Goal: Task Accomplishment & Management: Manage account settings

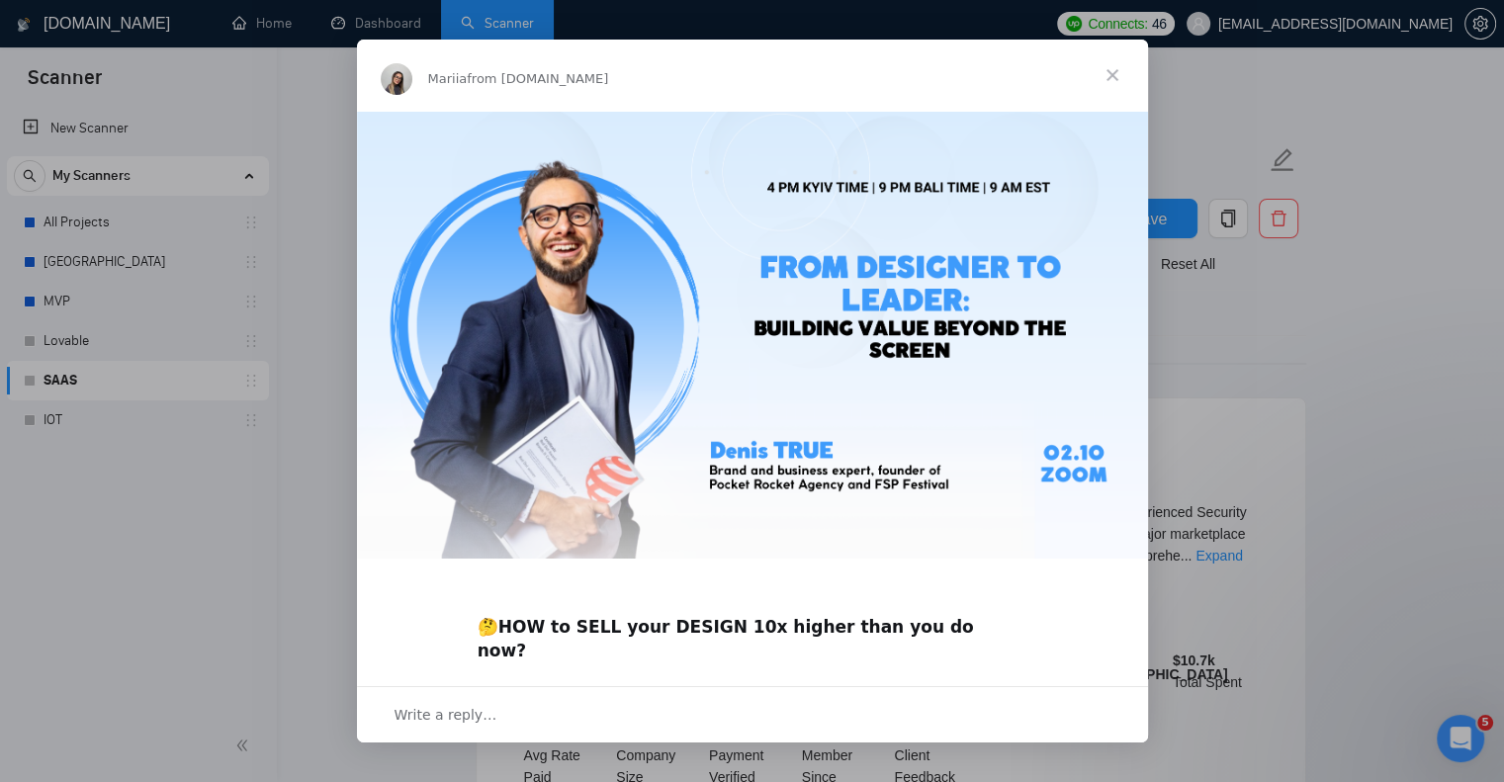
click at [1099, 79] on span "Close" at bounding box center [1111, 75] width 71 height 71
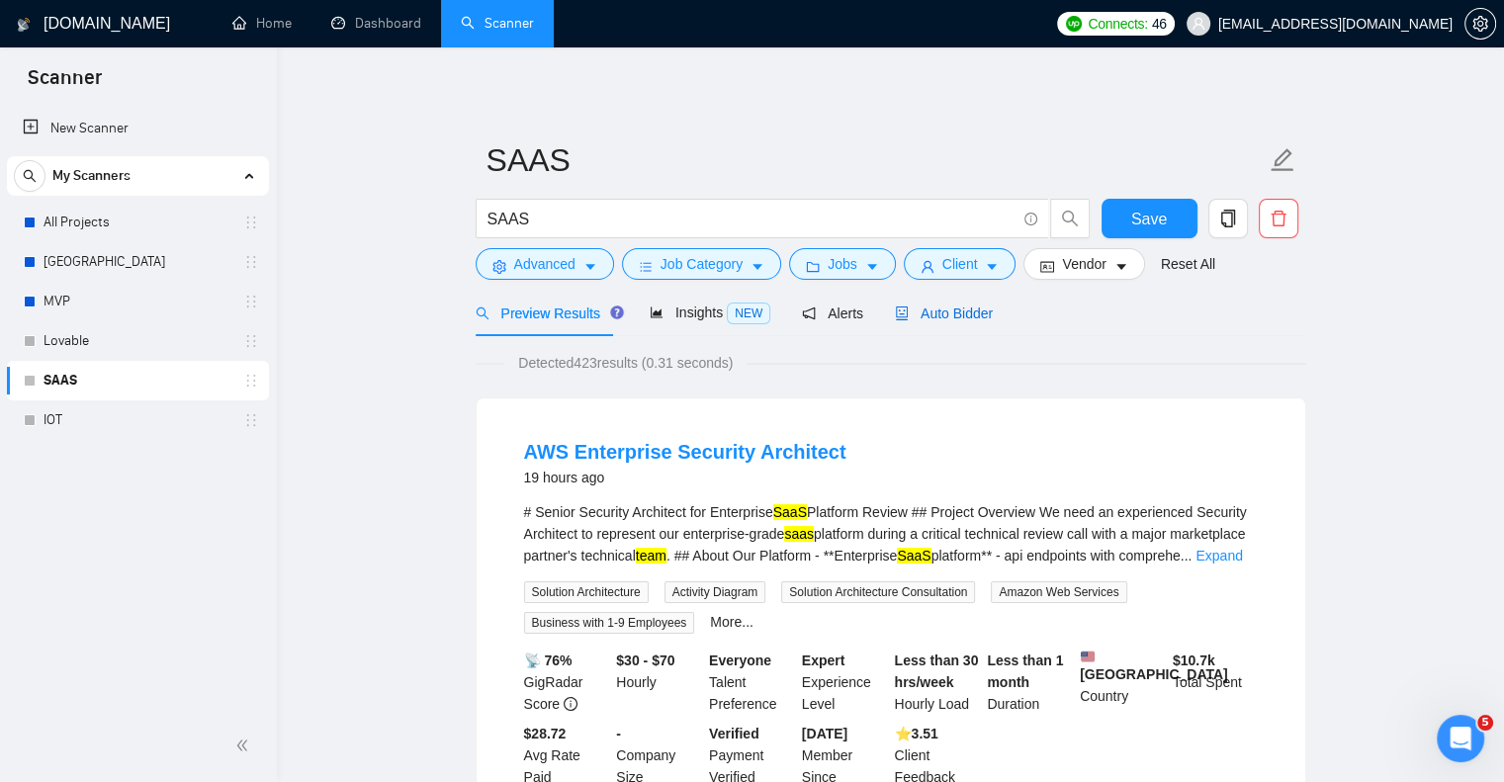
click at [939, 320] on span "Auto Bidder" at bounding box center [944, 313] width 98 height 16
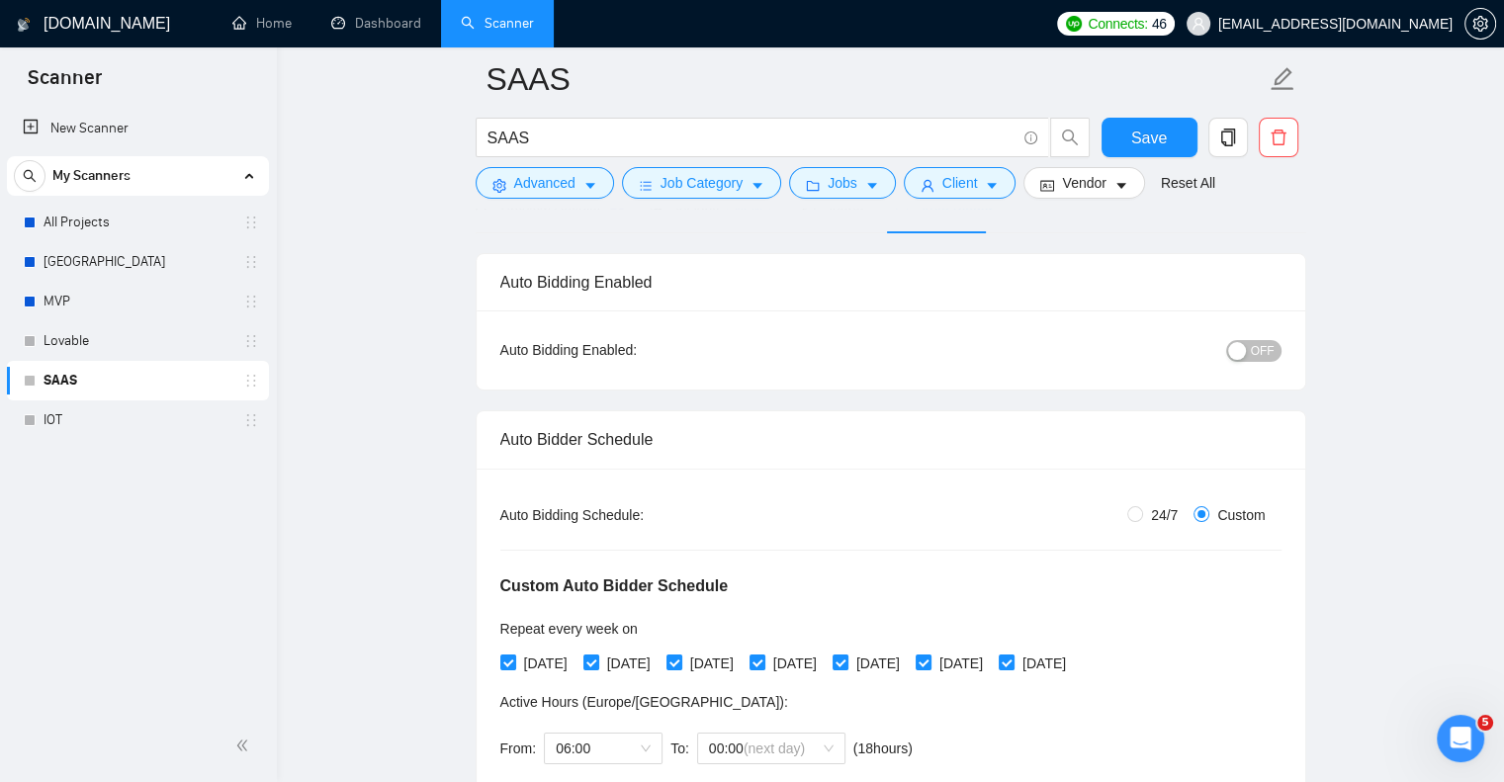
scroll to position [118, 0]
click at [1239, 355] on div "button" at bounding box center [1237, 352] width 18 height 18
click at [117, 294] on link "MVP" at bounding box center [137, 302] width 188 height 40
click at [1155, 141] on span "Save" at bounding box center [1149, 138] width 36 height 25
click at [583, 189] on icon "caret-down" at bounding box center [590, 186] width 14 height 14
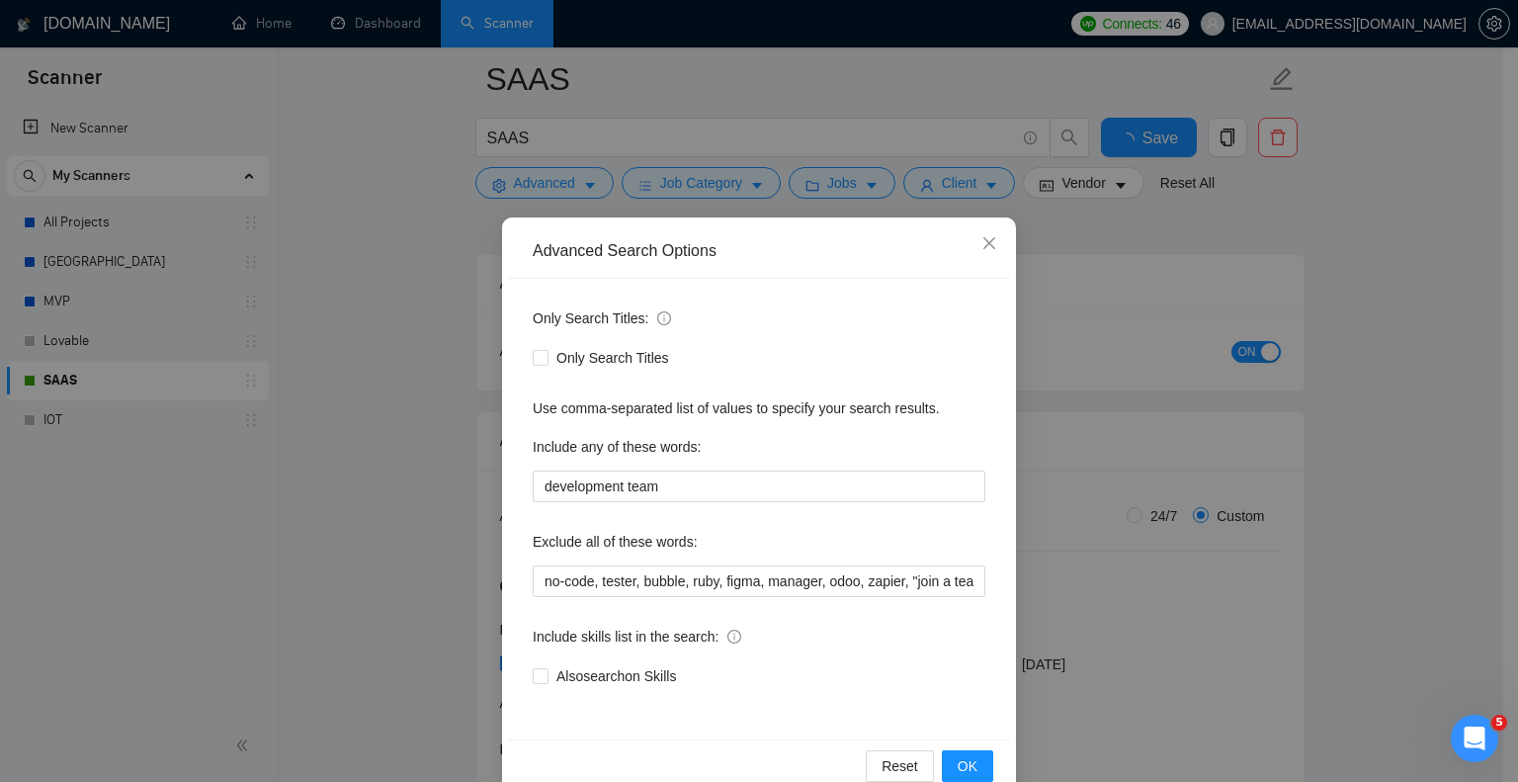
checkbox input "true"
click at [678, 486] on input "development team" at bounding box center [759, 487] width 453 height 32
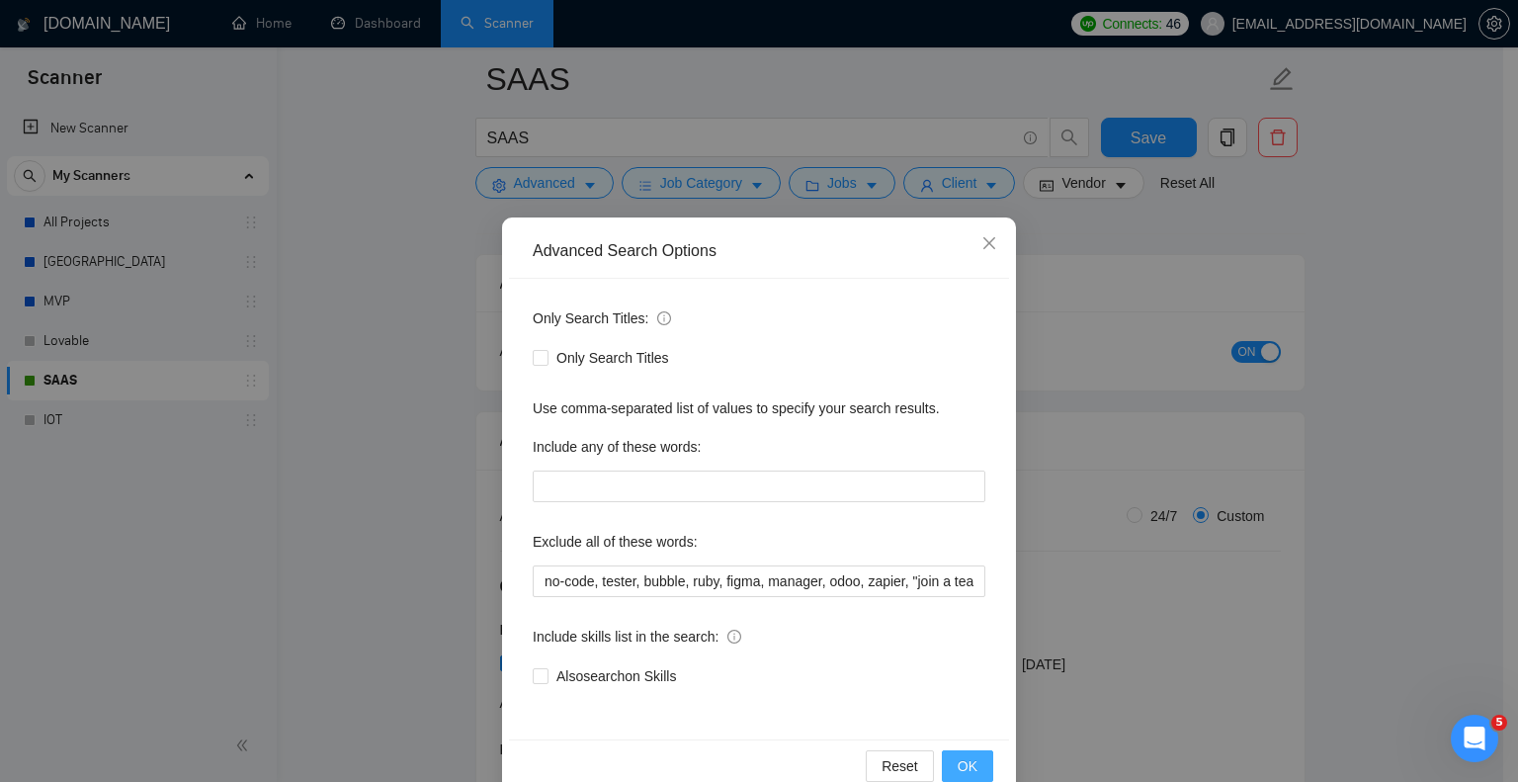
click at [969, 756] on span "OK" at bounding box center [968, 766] width 20 height 22
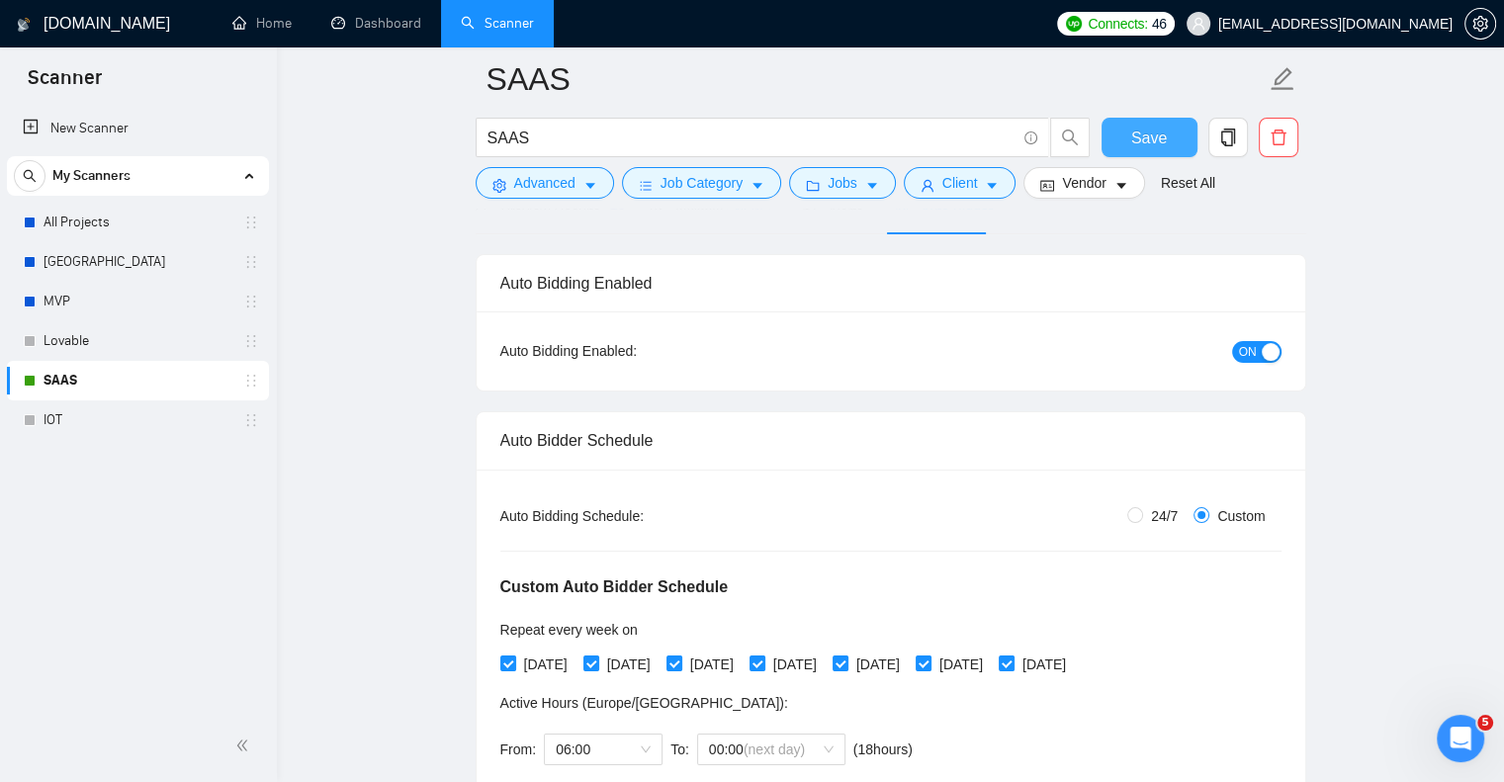
click at [1148, 137] on span "Save" at bounding box center [1149, 138] width 36 height 25
checkbox input "true"
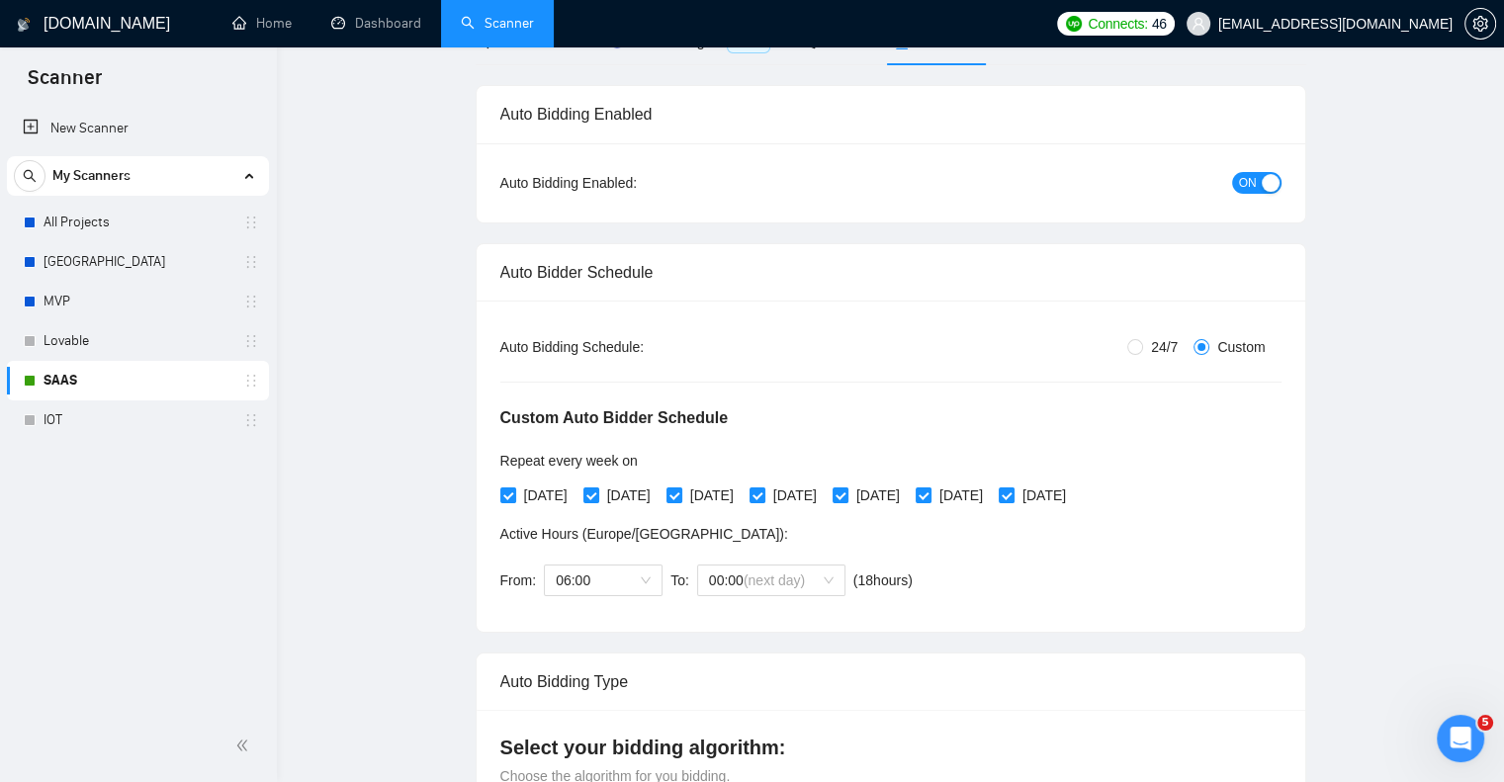
scroll to position [0, 0]
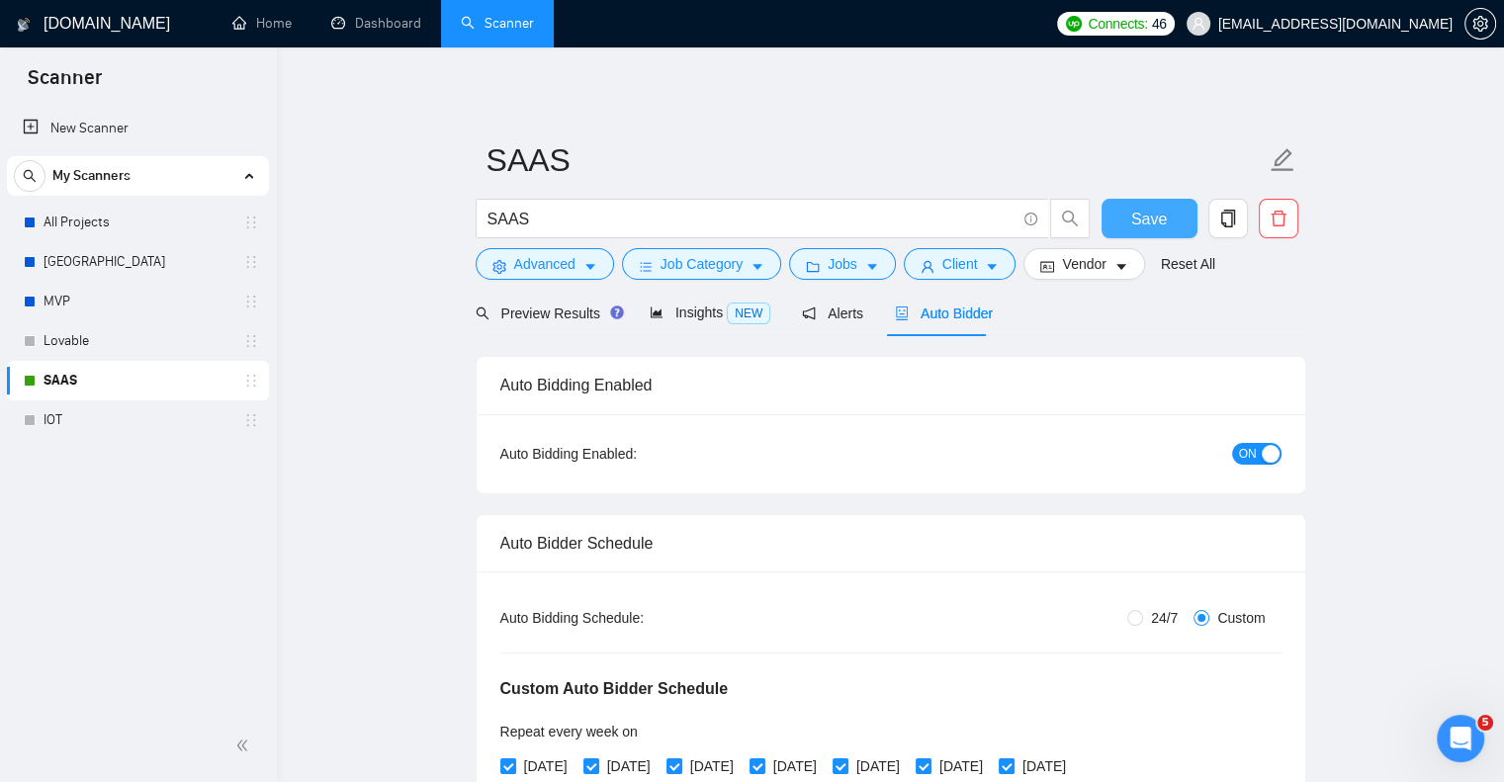
click at [1147, 219] on span "Save" at bounding box center [1149, 219] width 36 height 25
checkbox input "true"
click at [155, 294] on link "MVP" at bounding box center [137, 302] width 188 height 40
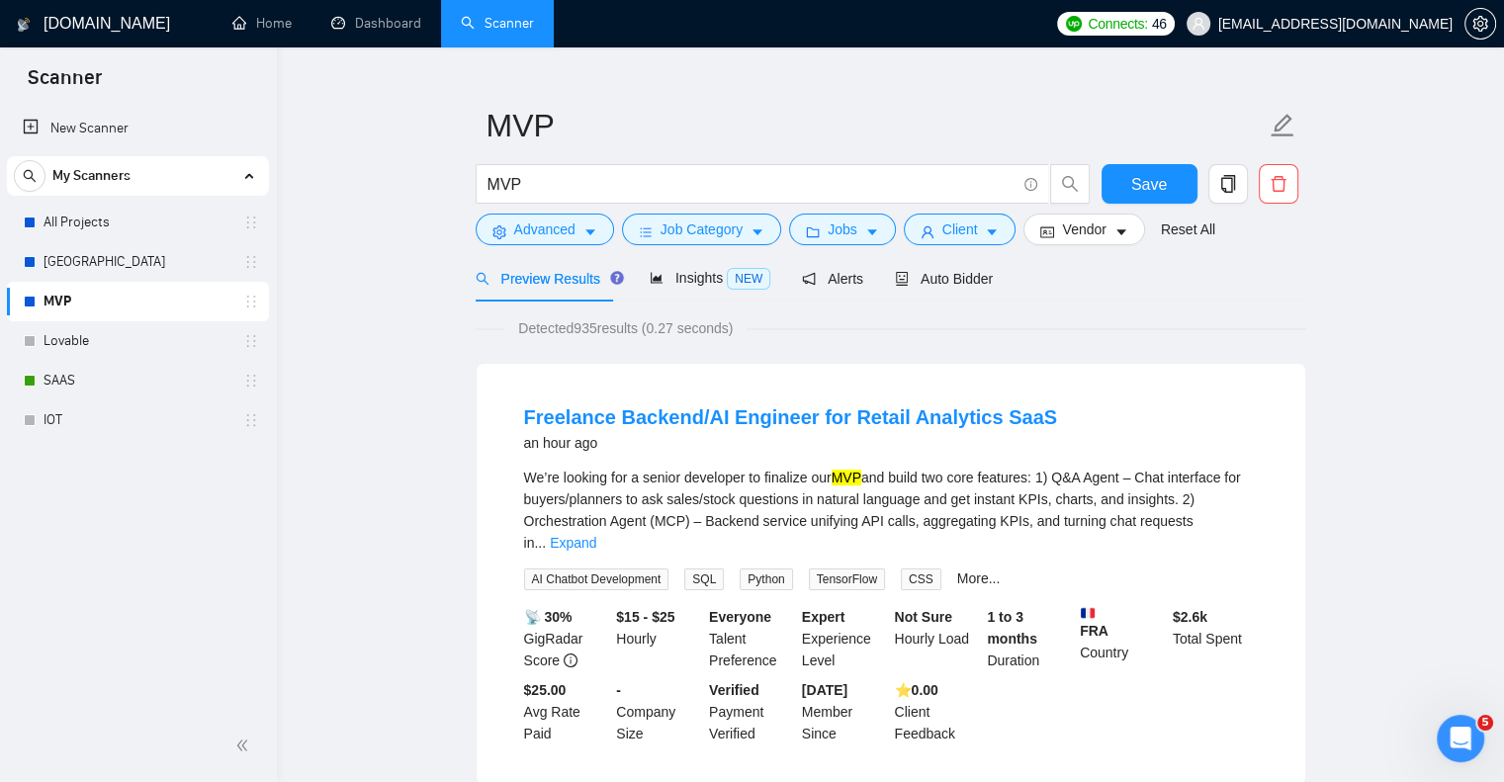
scroll to position [46, 0]
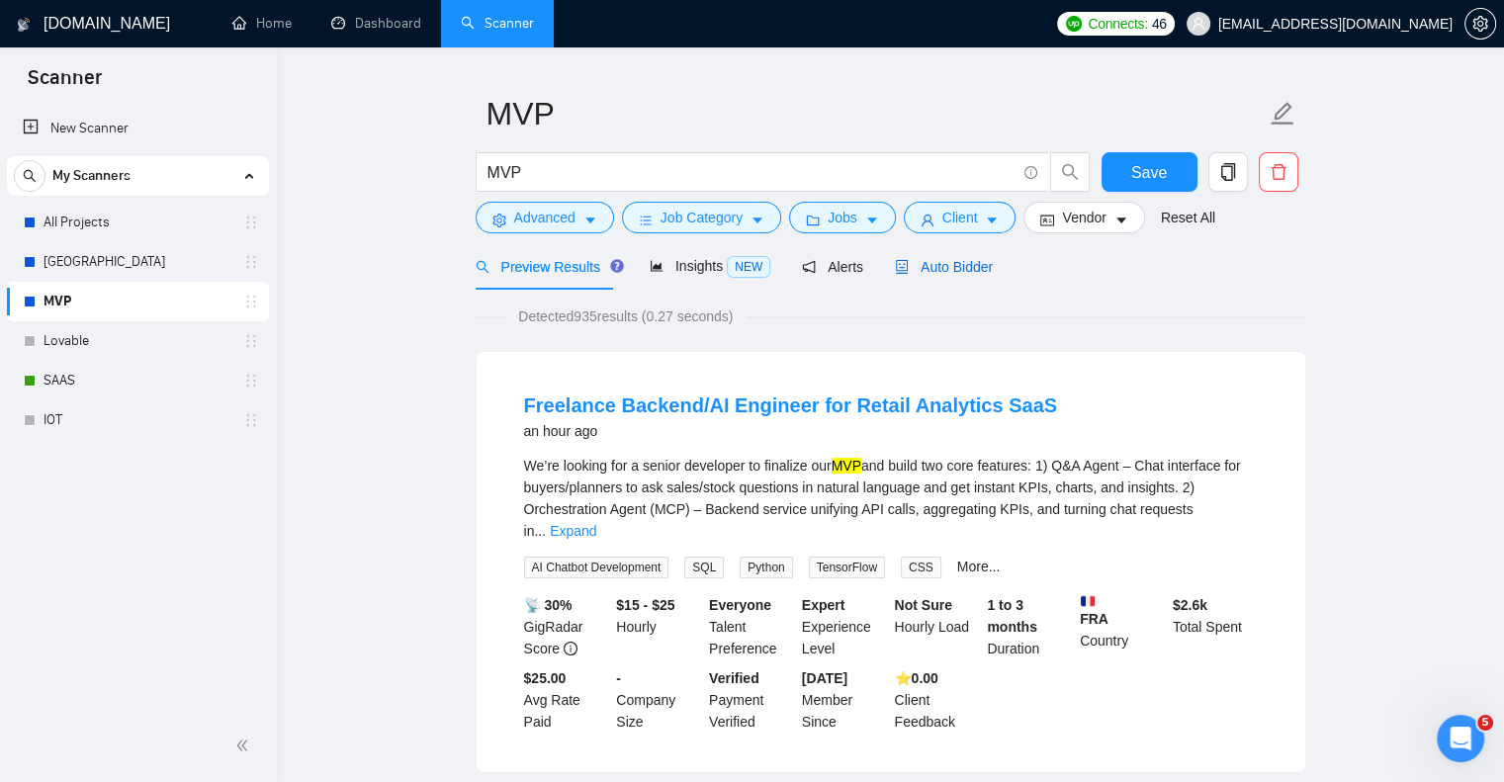
click at [941, 274] on span "Auto Bidder" at bounding box center [944, 267] width 98 height 16
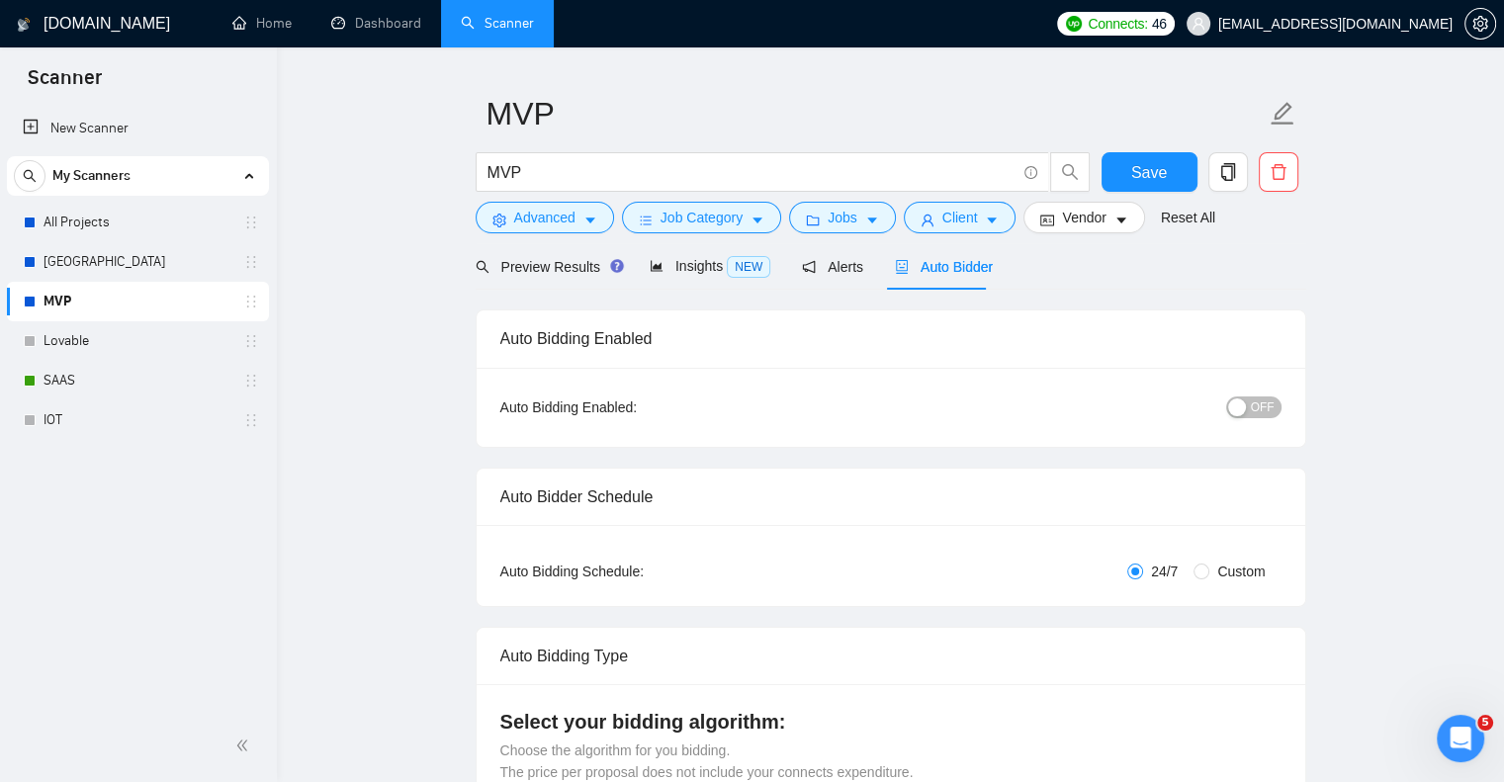
checkbox input "true"
click at [535, 223] on span "Advanced" at bounding box center [544, 218] width 61 height 22
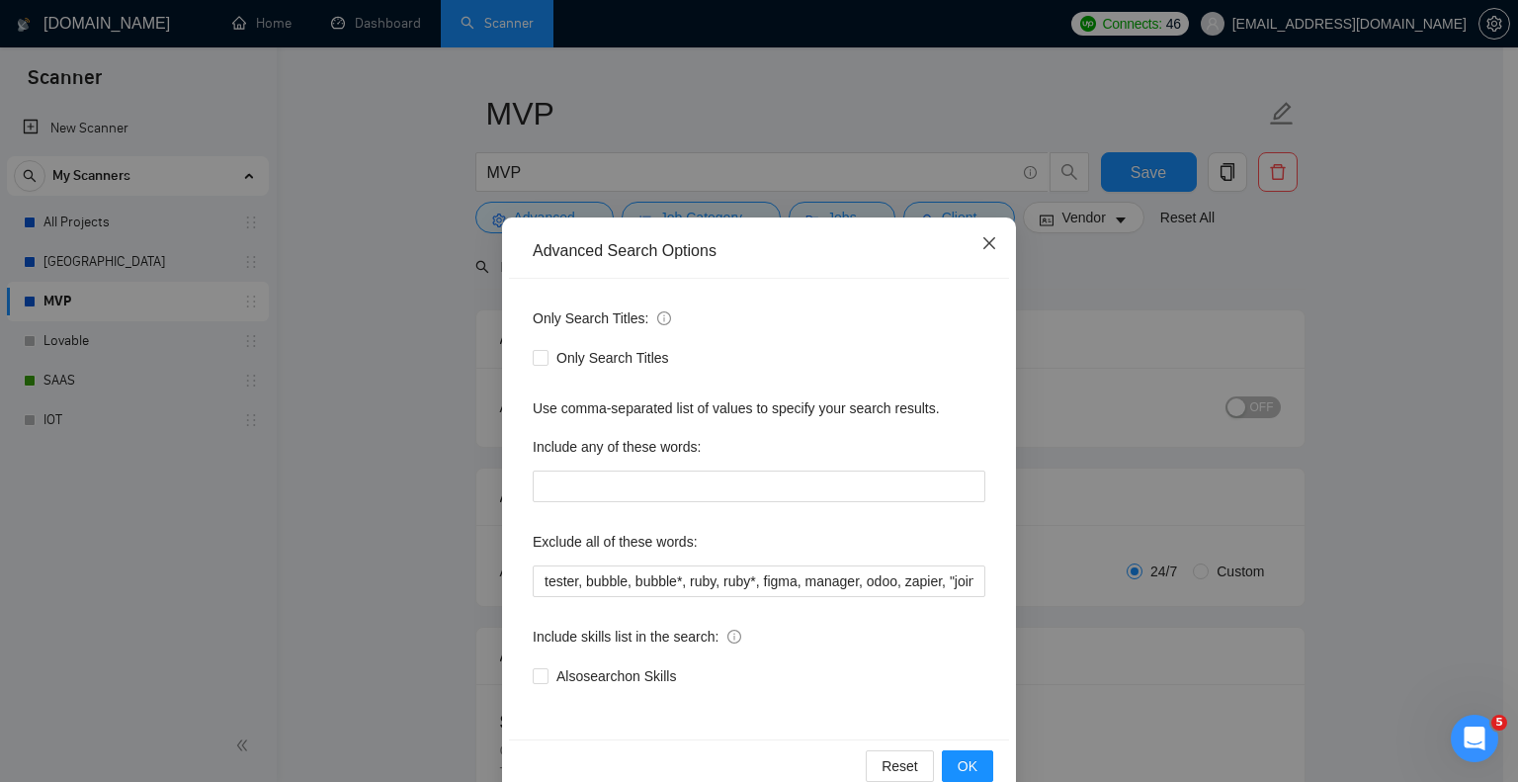
click at [987, 240] on icon "close" at bounding box center [990, 243] width 16 height 16
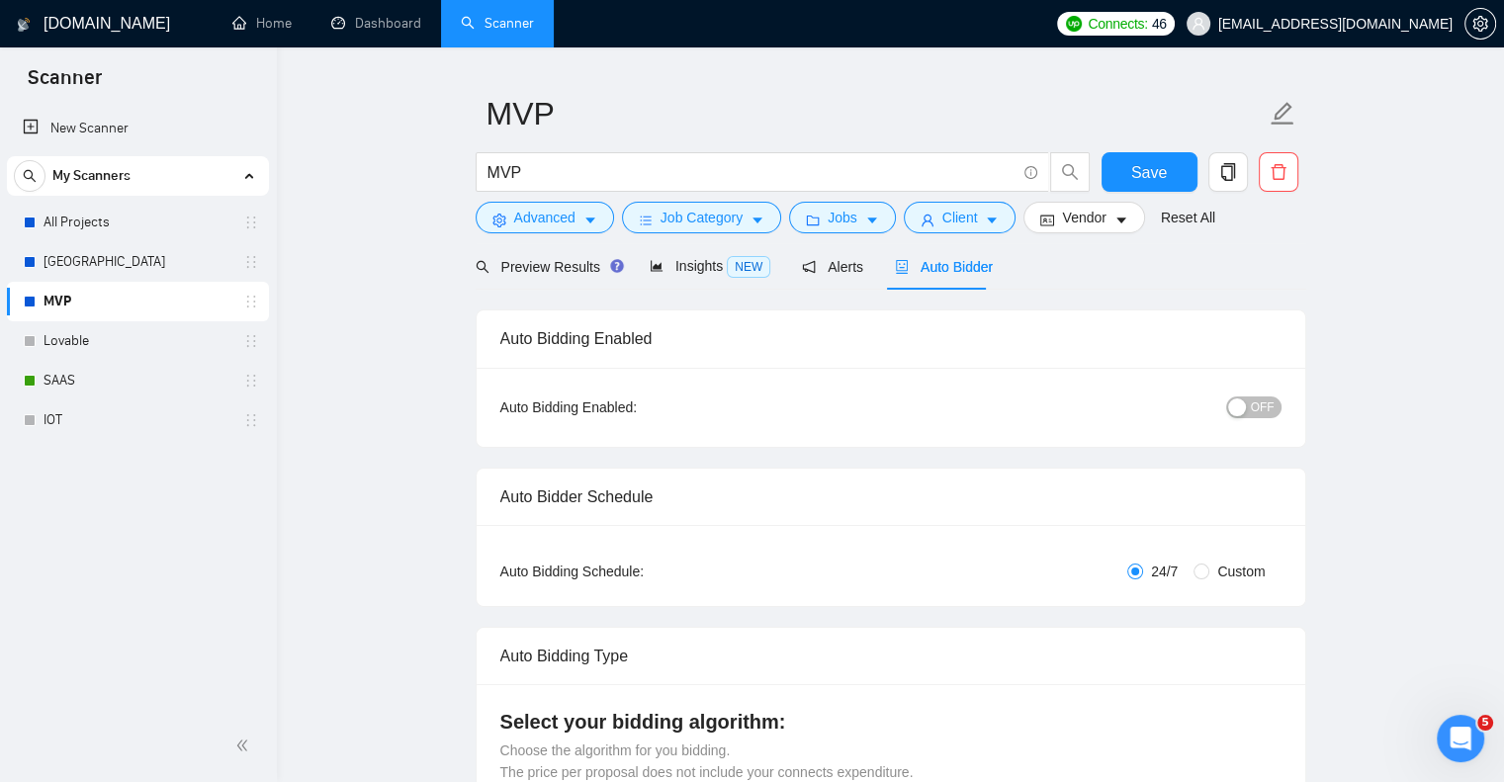
click at [1250, 408] on button "OFF" at bounding box center [1253, 407] width 55 height 22
click at [1141, 166] on span "Save" at bounding box center [1149, 172] width 36 height 25
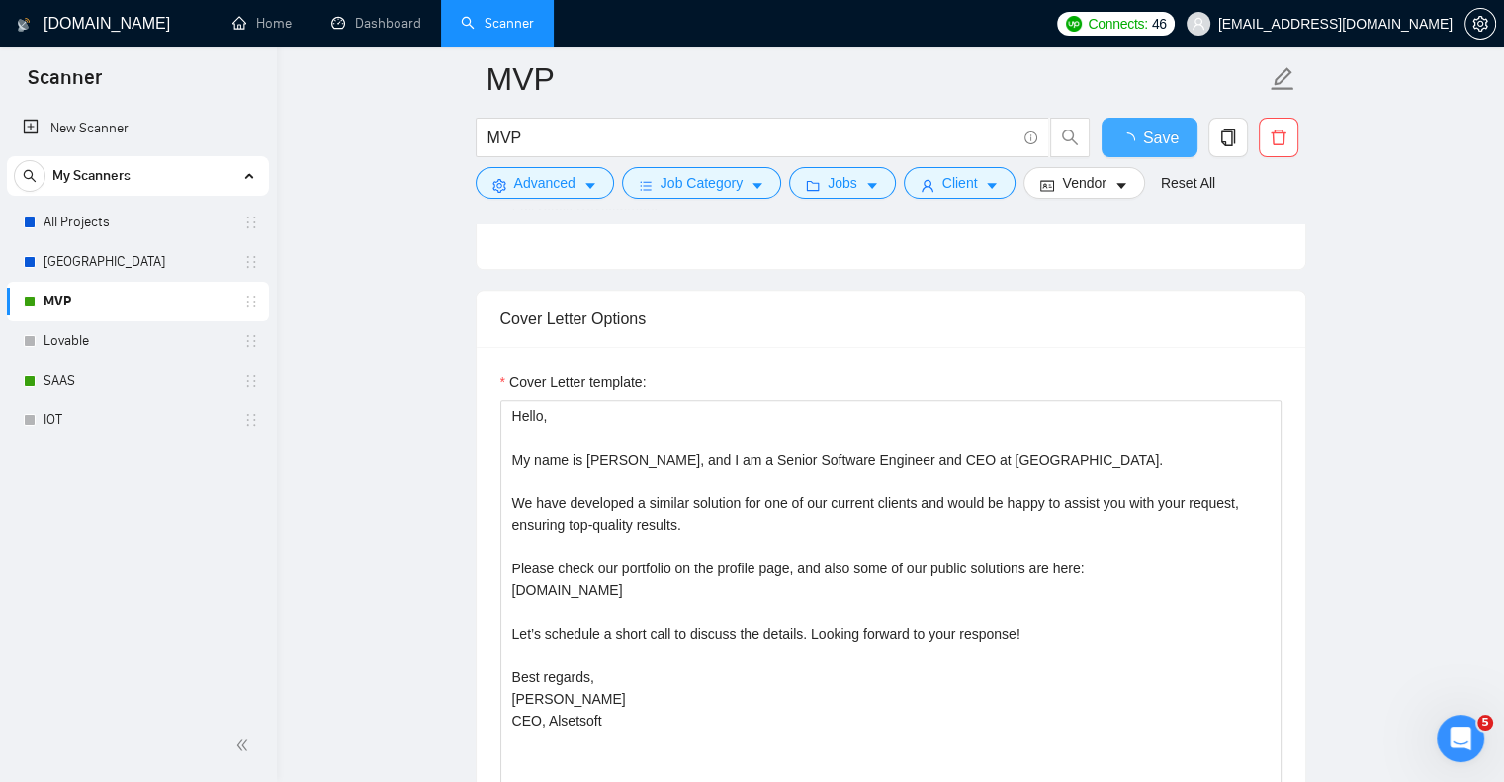
checkbox input "true"
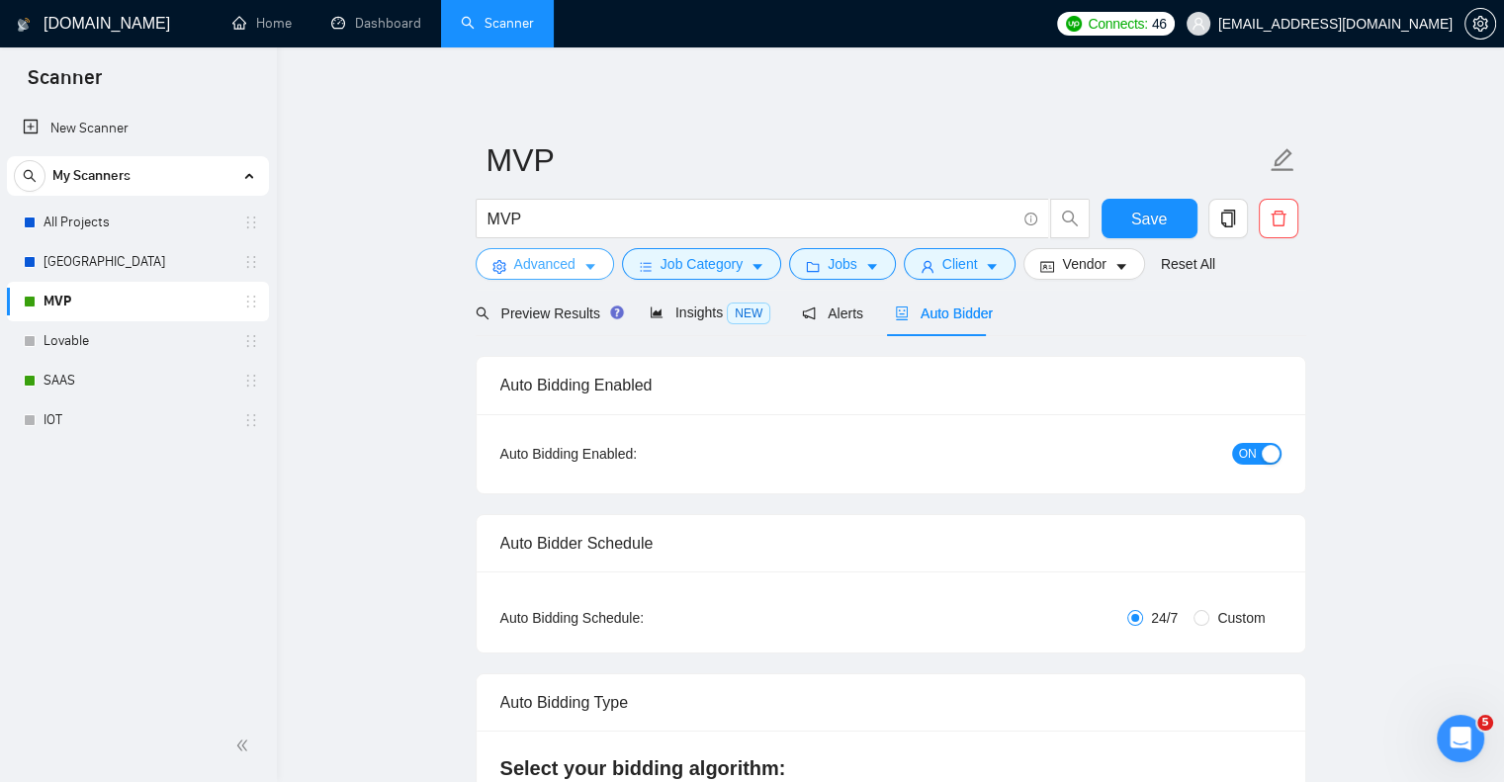
click at [547, 261] on span "Advanced" at bounding box center [544, 264] width 61 height 22
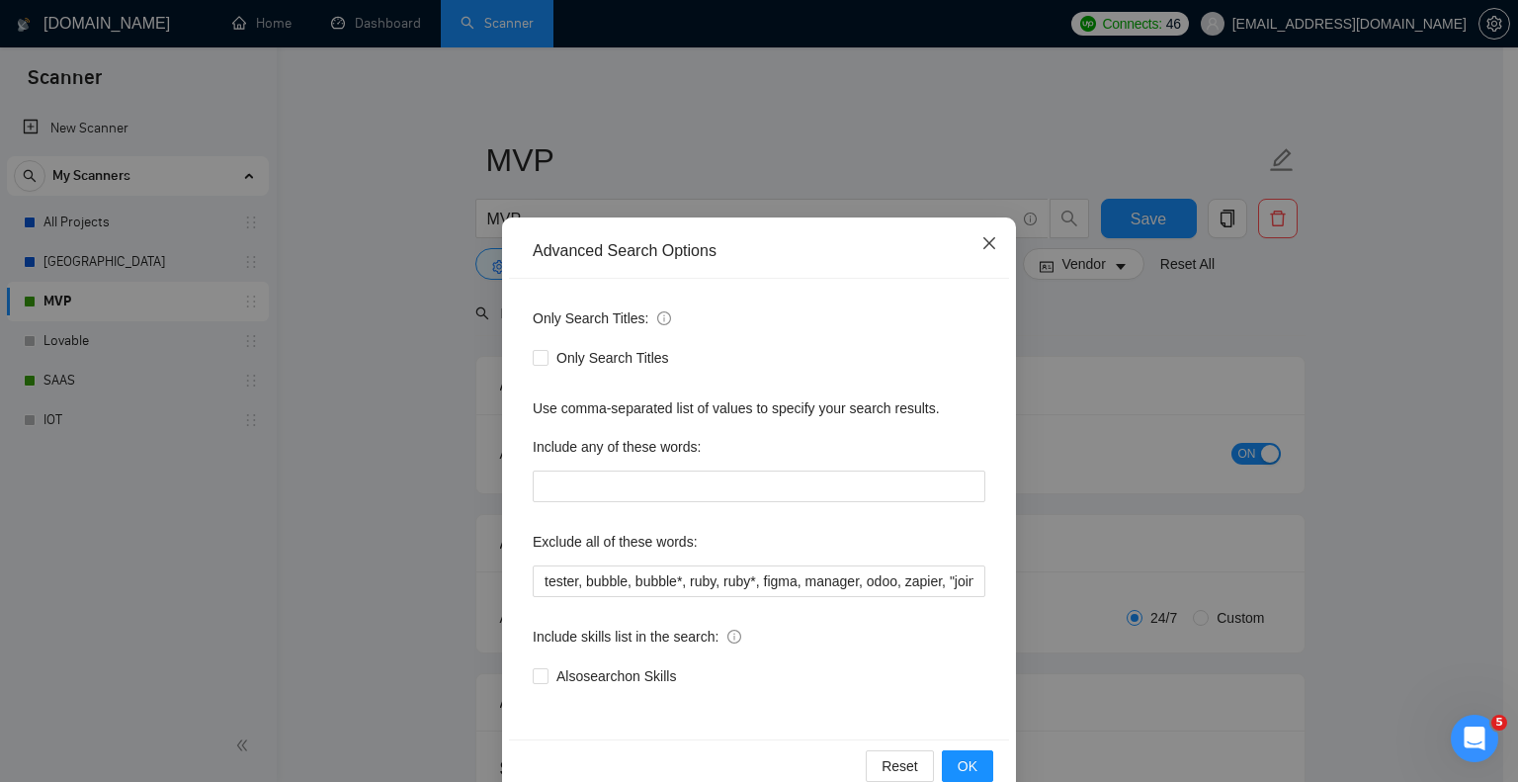
click at [982, 244] on icon "close" at bounding box center [990, 243] width 16 height 16
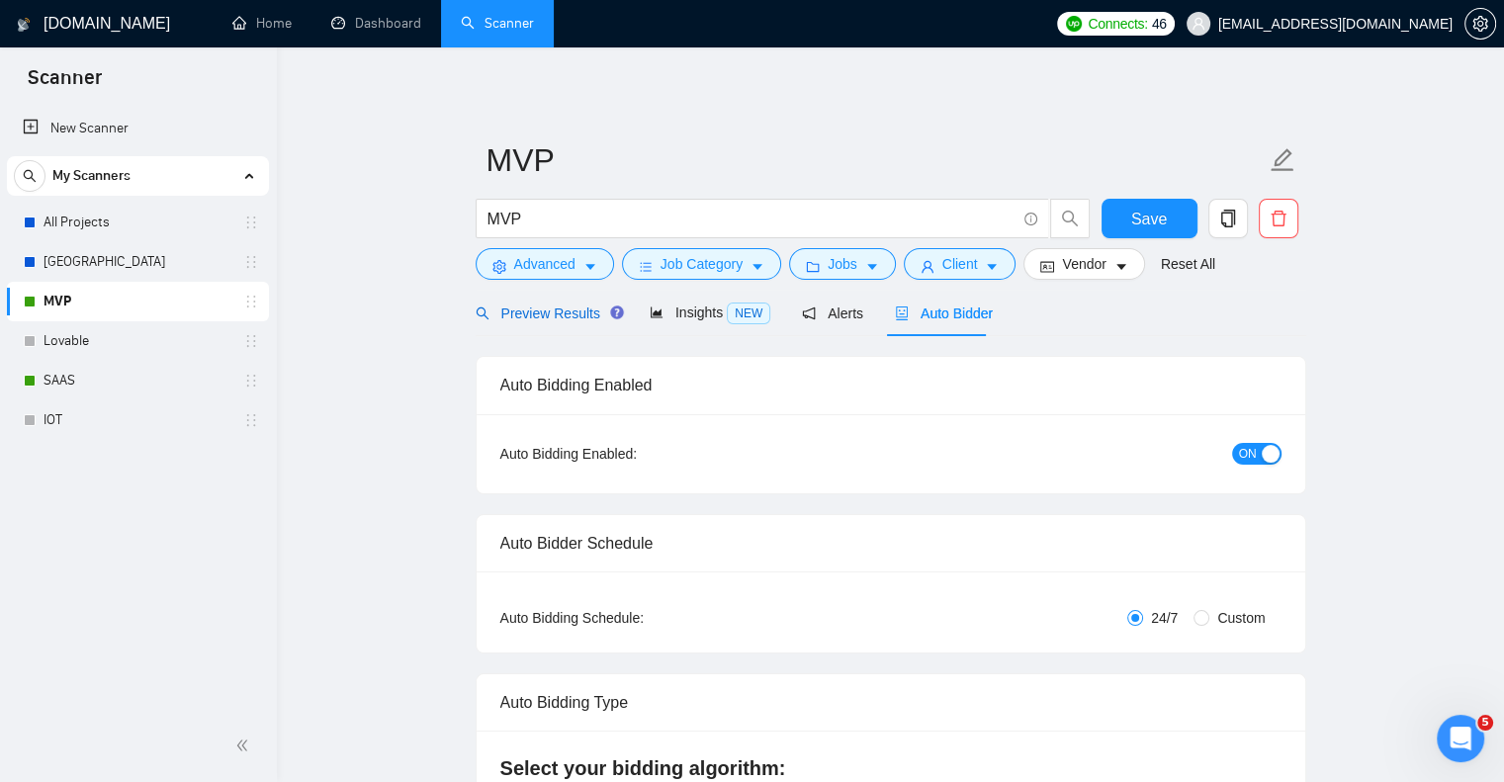
click at [538, 305] on span "Preview Results" at bounding box center [546, 313] width 142 height 16
